Goal: Information Seeking & Learning: Compare options

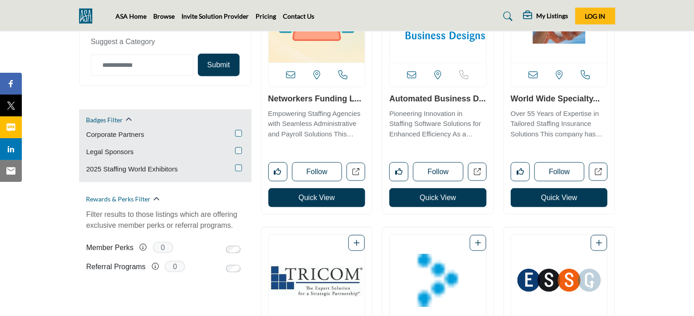
scroll to position [546, 0]
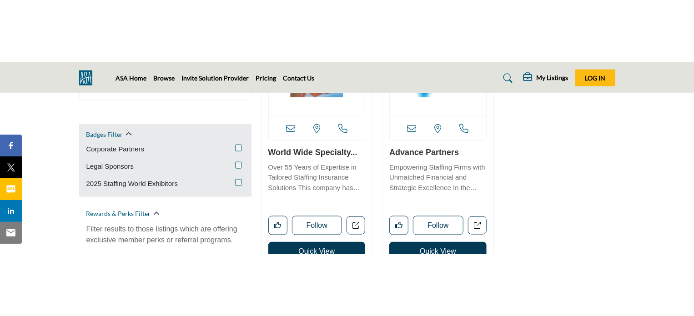
scroll to position [591, 0]
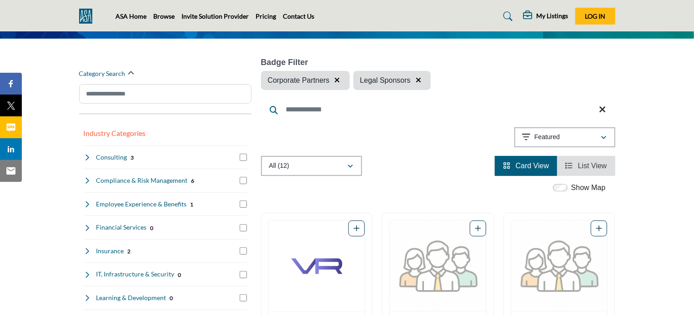
scroll to position [70, 0]
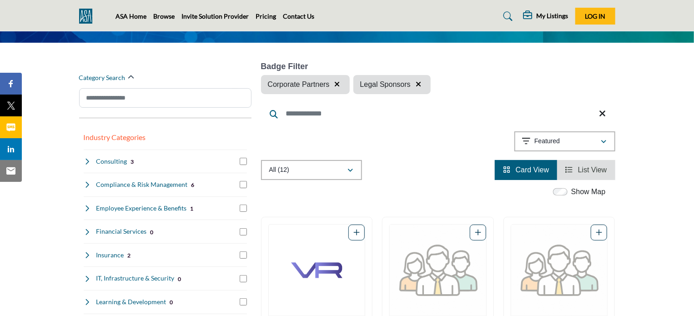
click at [588, 170] on span "List View" at bounding box center [592, 170] width 29 height 8
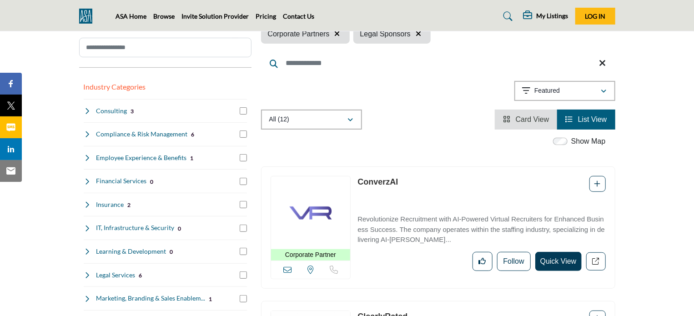
scroll to position [136, 0]
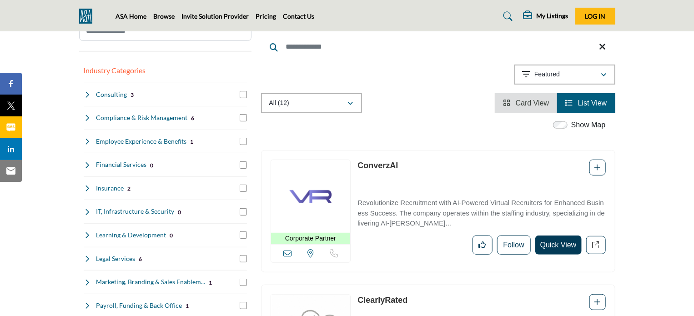
click at [519, 103] on span "Card View" at bounding box center [533, 103] width 34 height 8
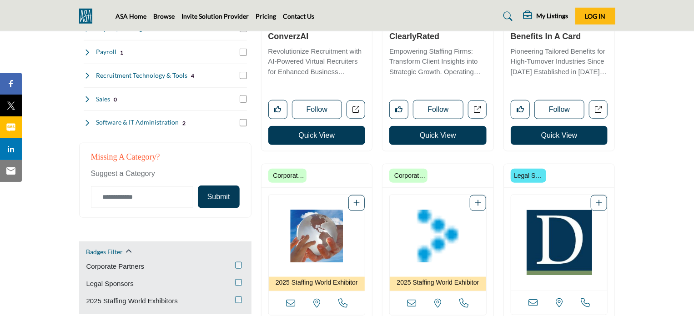
scroll to position [409, 0]
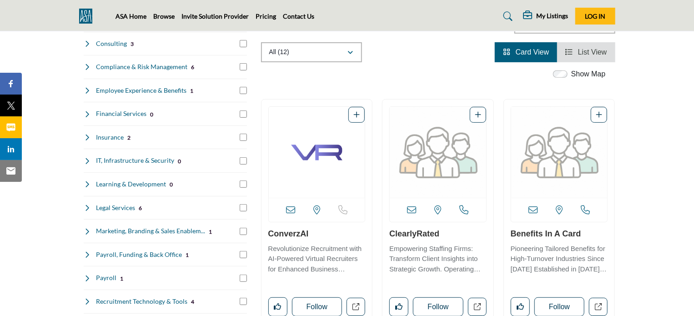
scroll to position [182, 0]
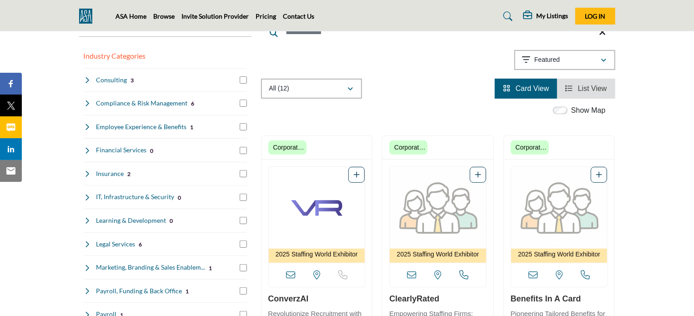
scroll to position [136, 0]
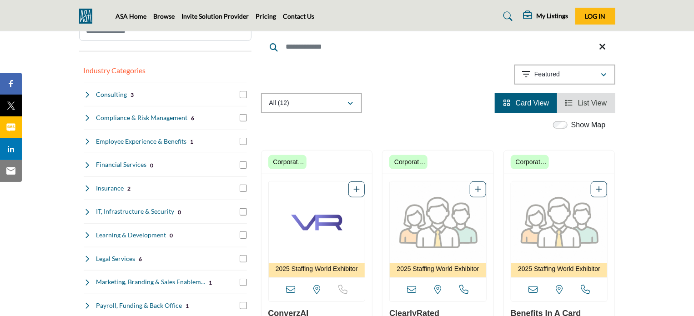
click at [589, 103] on span "List View" at bounding box center [592, 103] width 29 height 8
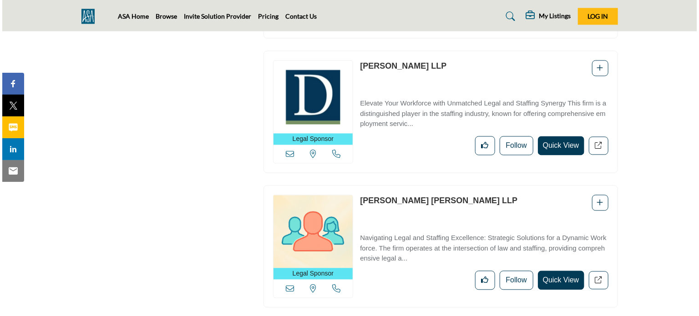
scroll to position [910, 0]
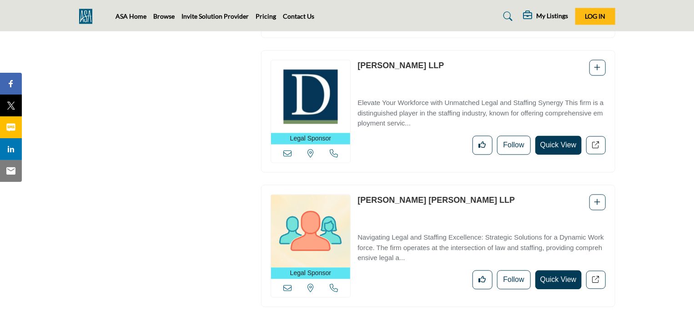
click at [561, 276] on button "Quick View" at bounding box center [558, 279] width 46 height 19
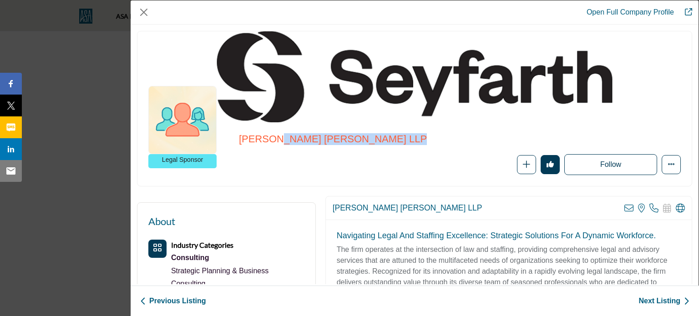
drag, startPoint x: 216, startPoint y: 179, endPoint x: 209, endPoint y: 181, distance: 8.1
click at [209, 181] on div "Legal Sponsor Seyfarth Shaw LLP" at bounding box center [414, 154] width 554 height 64
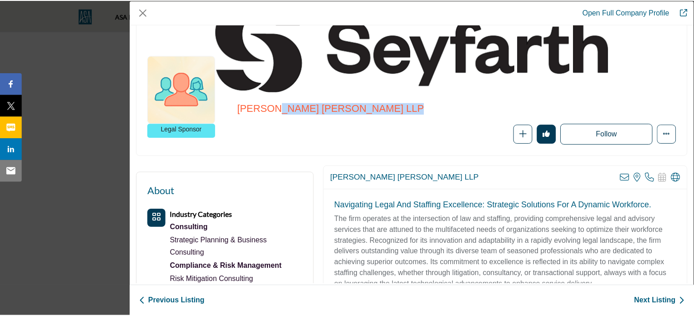
scroll to position [45, 0]
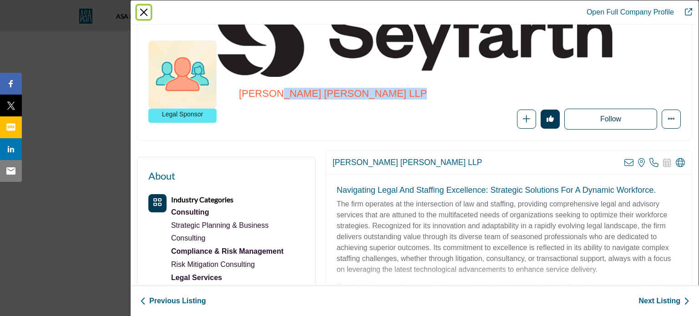
click at [147, 14] on button "Close" at bounding box center [144, 12] width 14 height 14
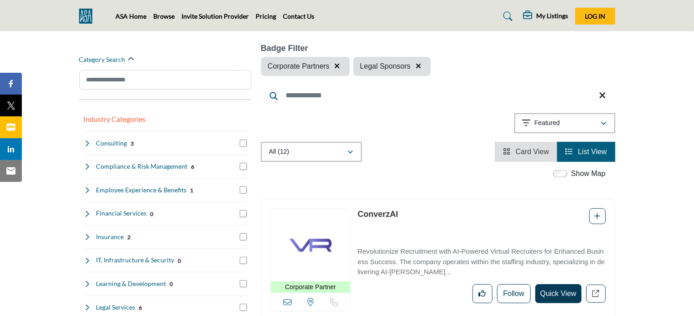
scroll to position [18, 0]
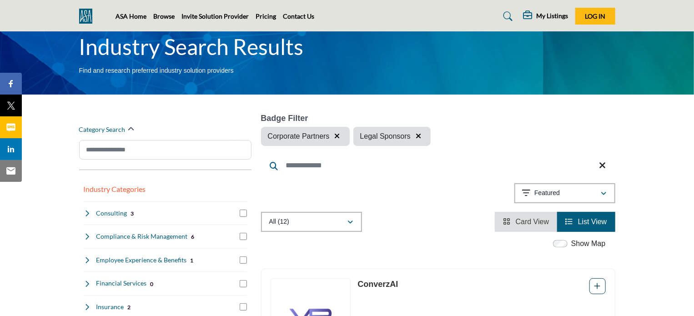
click at [517, 220] on span "Card View" at bounding box center [533, 222] width 34 height 8
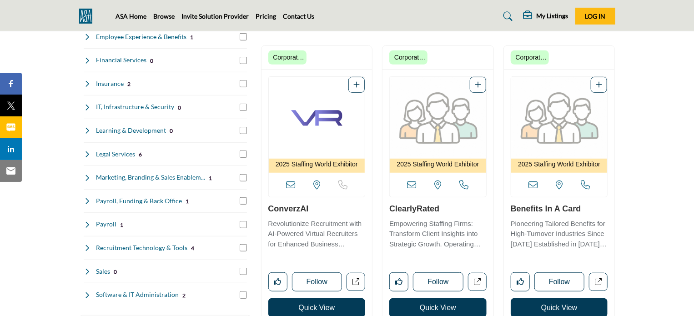
scroll to position [291, 0]
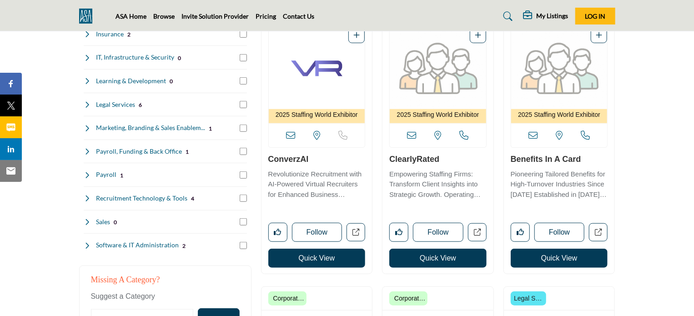
click at [322, 254] on button "Quick View" at bounding box center [316, 258] width 97 height 19
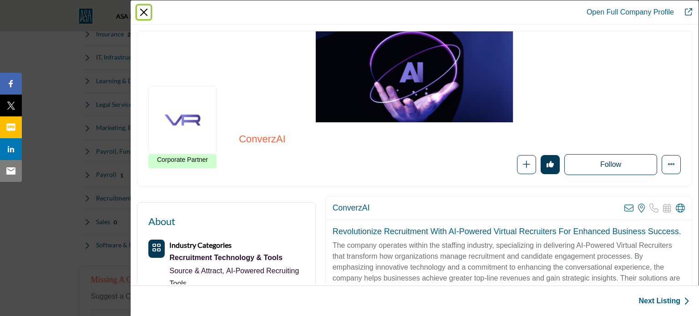
click at [142, 12] on button "Close" at bounding box center [144, 12] width 14 height 14
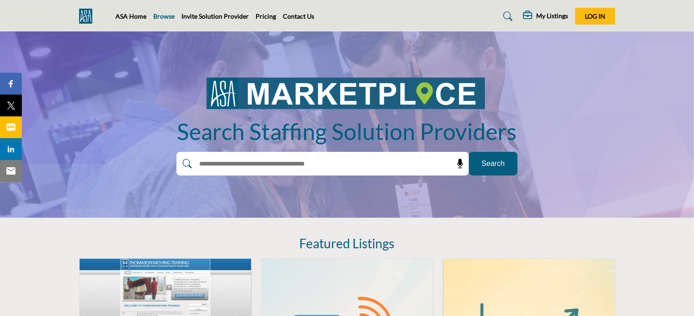
click at [163, 17] on link "Browse" at bounding box center [164, 16] width 21 height 8
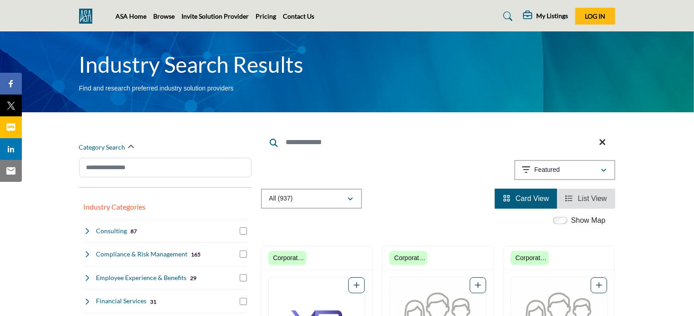
scroll to position [45, 0]
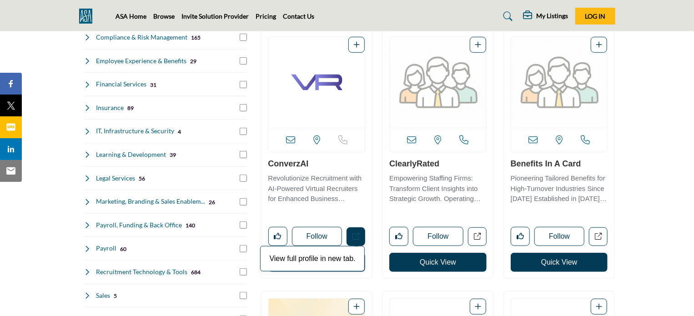
scroll to position [227, 0]
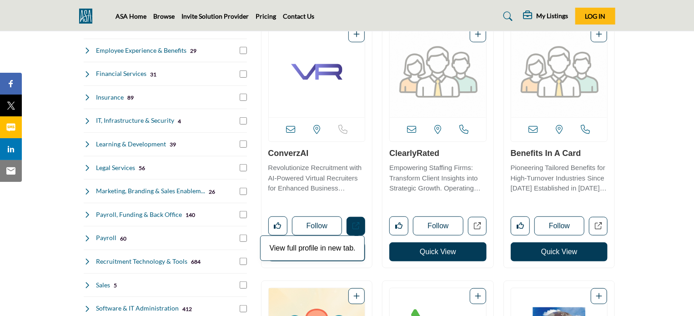
click at [358, 228] on icon "Open converzai in new tab" at bounding box center [355, 225] width 7 height 7
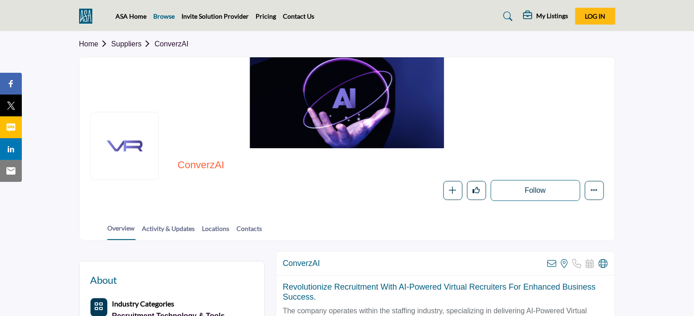
click at [163, 14] on link "Browse" at bounding box center [164, 16] width 21 height 8
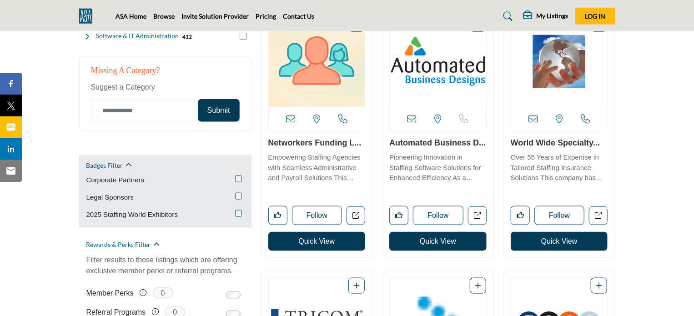
scroll to position [500, 0]
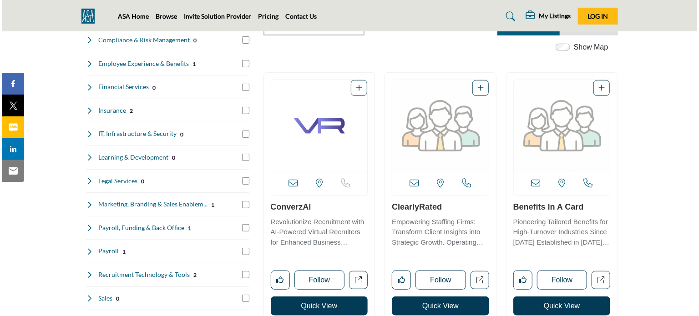
scroll to position [273, 0]
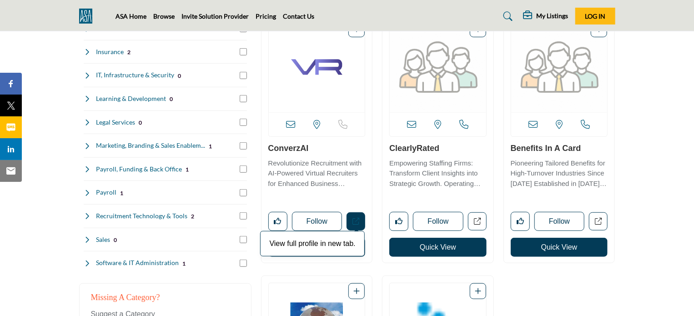
click at [357, 216] on link "View full profile in new tab." at bounding box center [356, 221] width 19 height 19
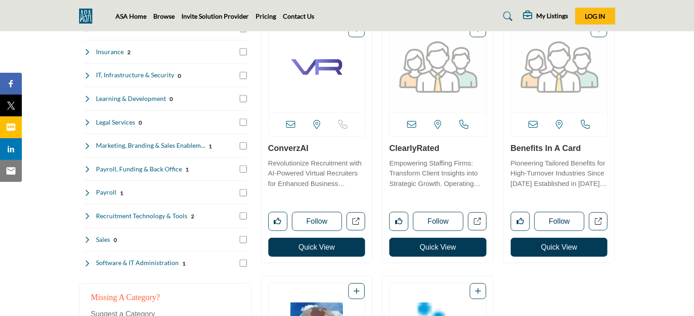
click at [327, 243] on button "Quick View" at bounding box center [316, 247] width 97 height 19
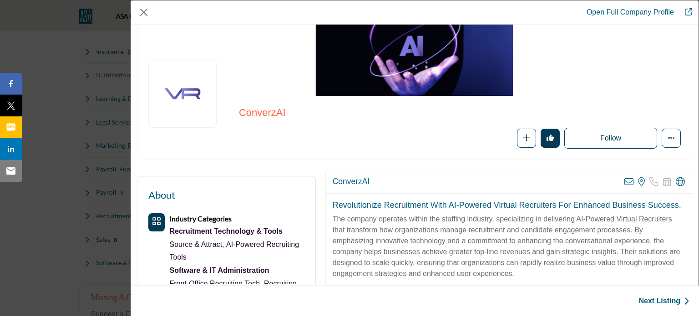
scroll to position [0, 0]
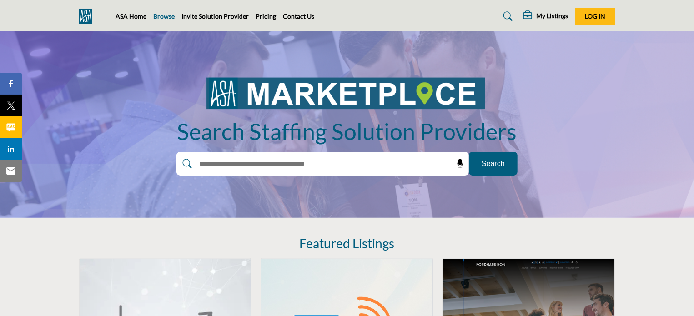
click at [164, 18] on link "Browse" at bounding box center [164, 16] width 21 height 8
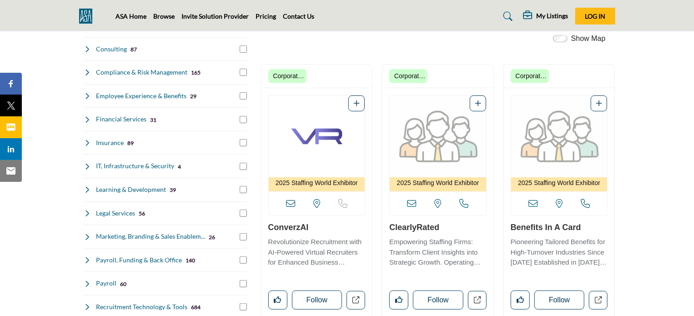
scroll to position [136, 0]
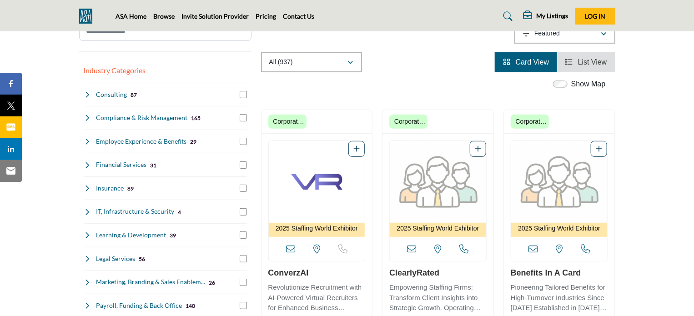
click at [407, 83] on div "Show Map" at bounding box center [433, 85] width 354 height 12
click at [589, 57] on li "List View" at bounding box center [586, 62] width 58 height 20
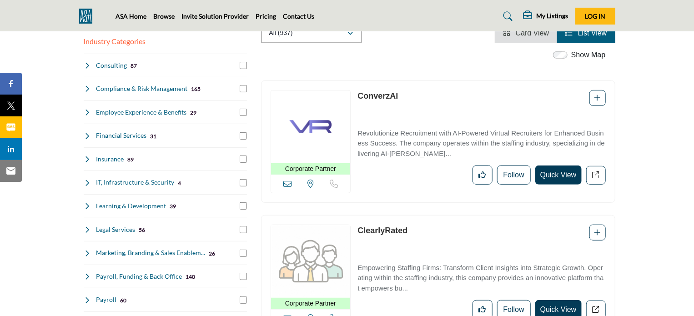
scroll to position [182, 0]
